Goal: Find specific page/section: Find specific page/section

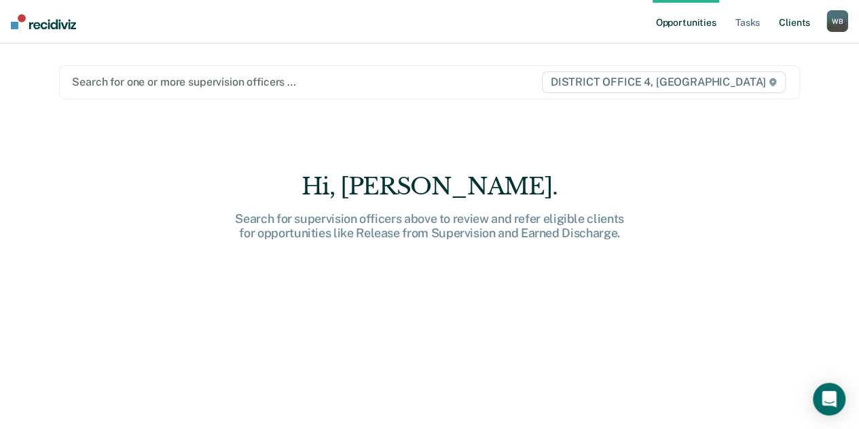
click at [791, 24] on link "Client s" at bounding box center [795, 21] width 37 height 43
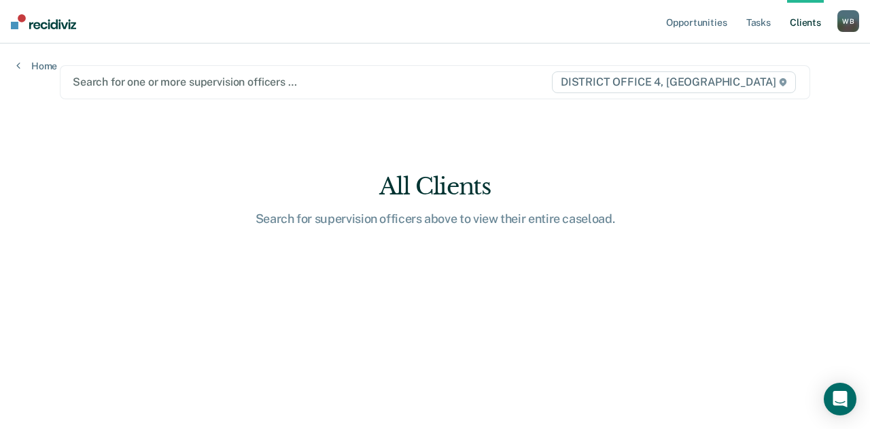
click at [480, 86] on div at bounding box center [312, 82] width 478 height 16
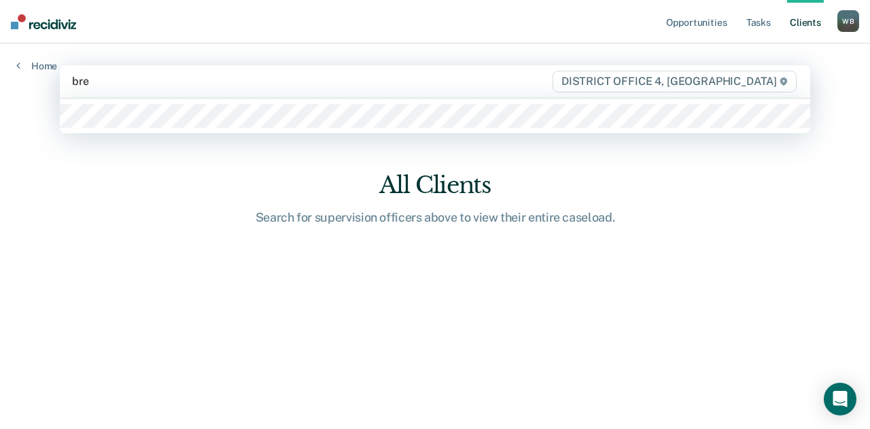
type input "[PERSON_NAME]"
click at [272, 131] on div at bounding box center [435, 116] width 750 height 35
click at [223, 129] on div at bounding box center [435, 116] width 750 height 35
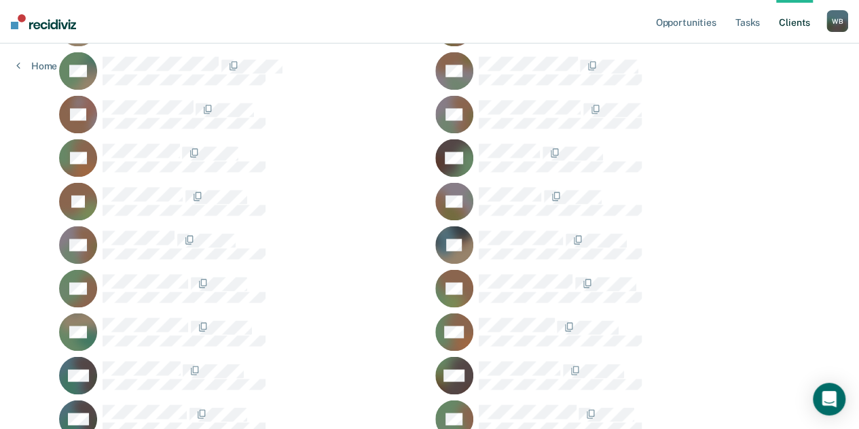
scroll to position [1042, 0]
